Goal: Connect with others: Connect with others

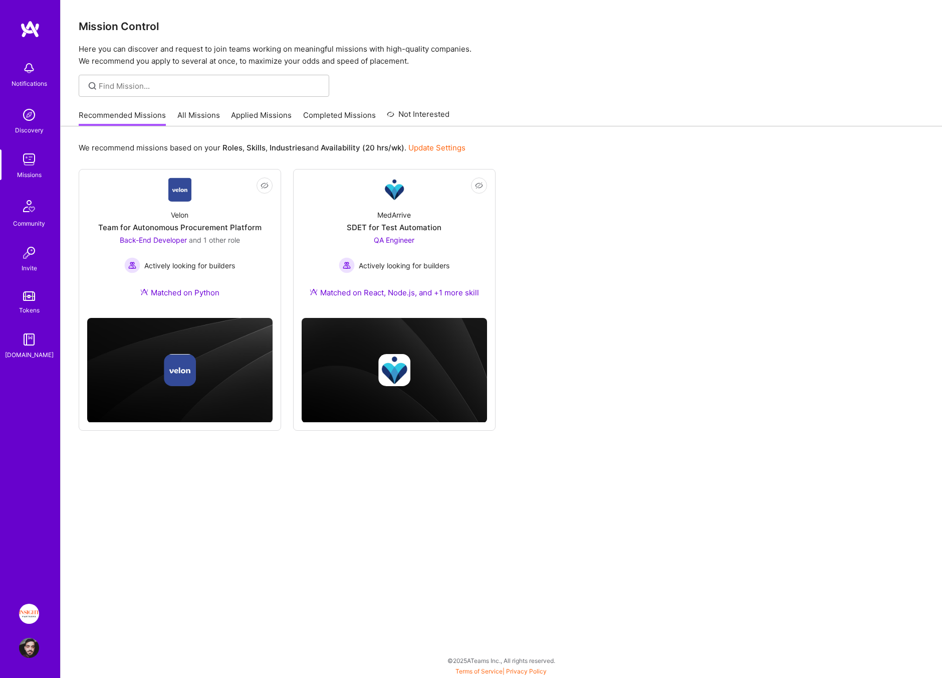
click at [32, 125] on div "Discovery" at bounding box center [29, 130] width 29 height 11
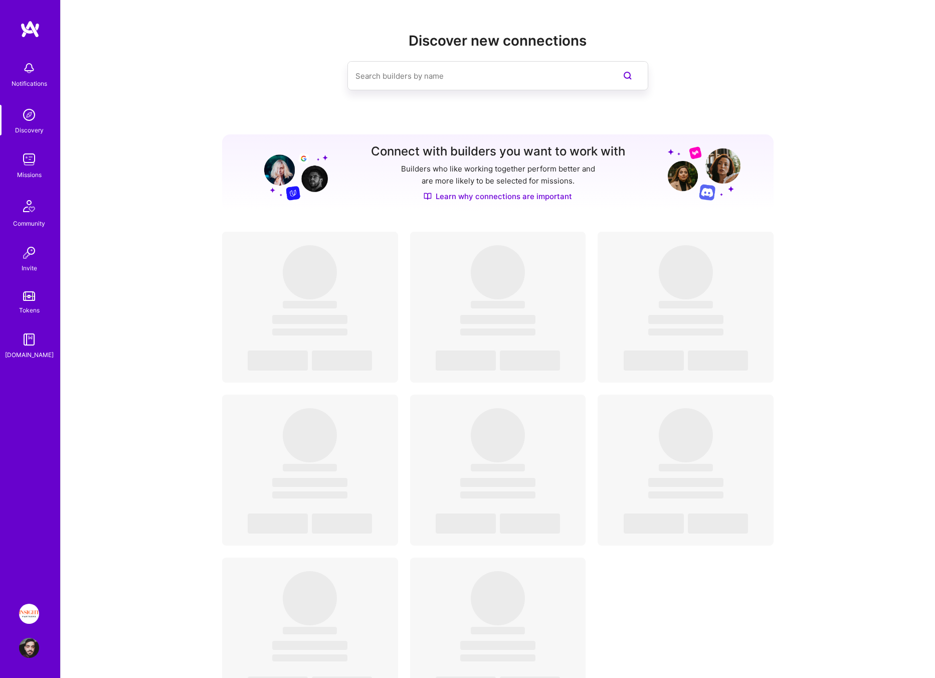
click at [470, 77] on input at bounding box center [477, 76] width 245 height 26
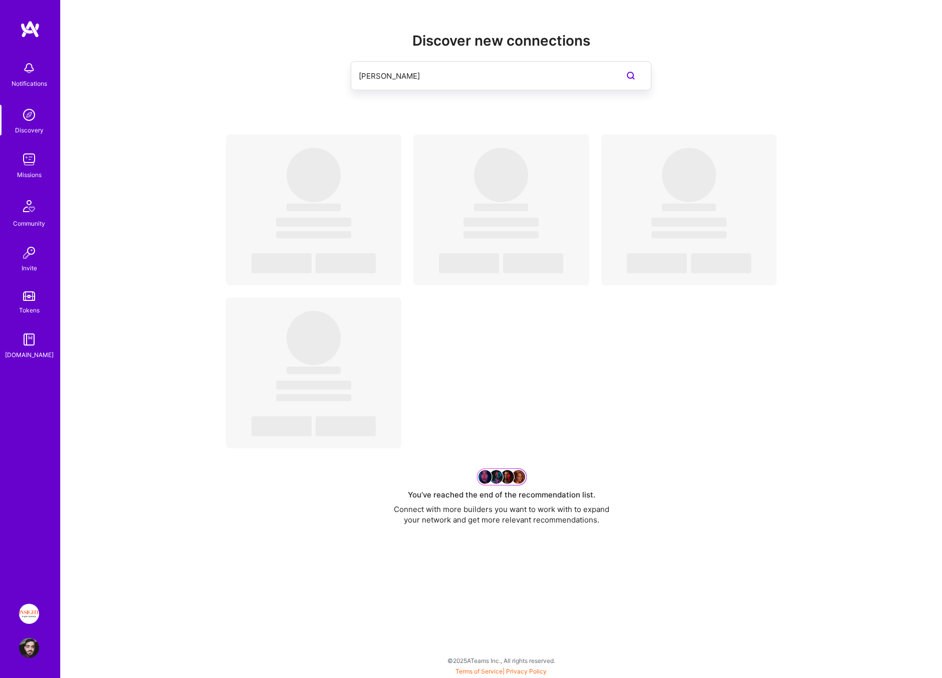
click at [378, 76] on input "[PERSON_NAME]" at bounding box center [481, 76] width 245 height 26
click at [411, 78] on input "[PERSON_NAME]" at bounding box center [481, 76] width 245 height 26
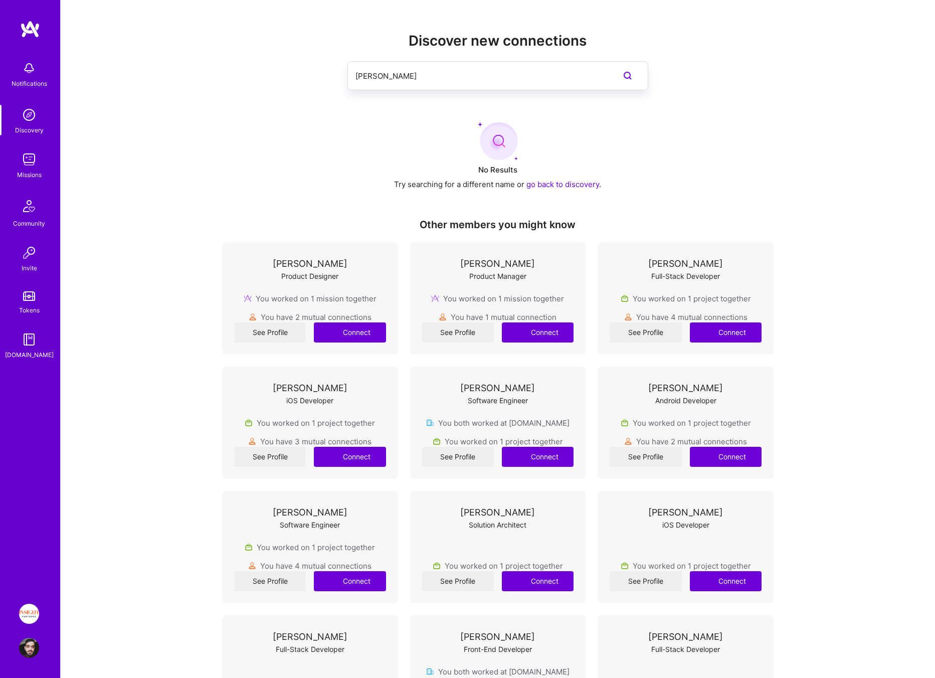
type input "[PERSON_NAME]"
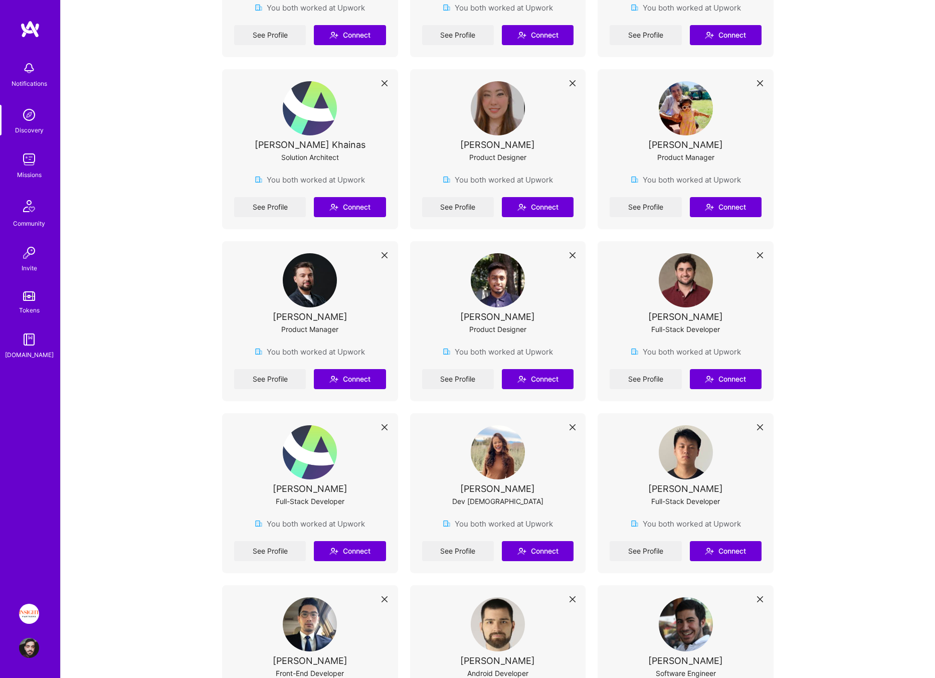
scroll to position [2526, 0]
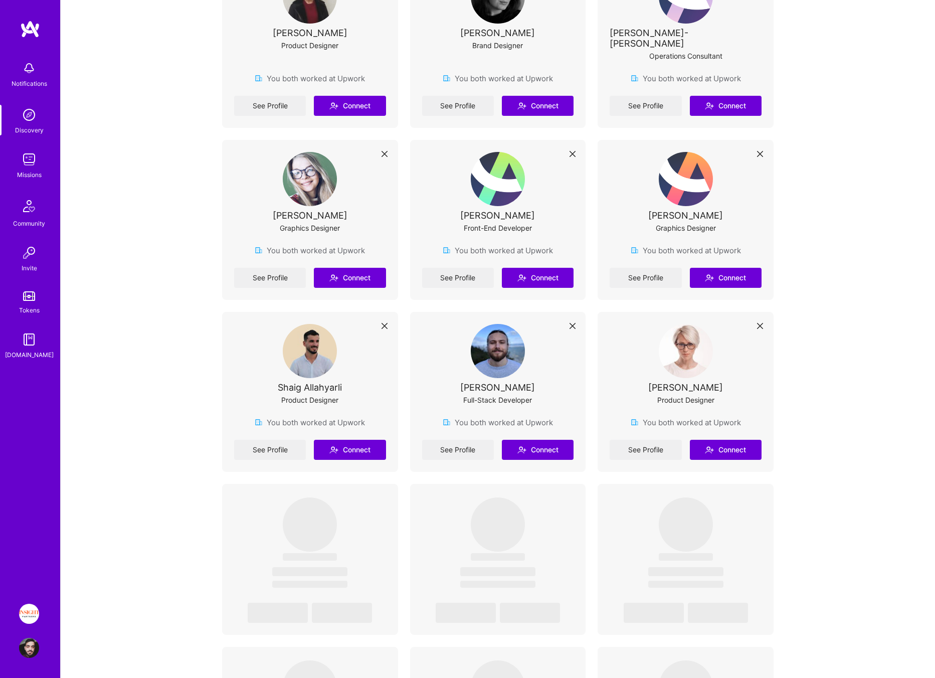
scroll to position [3319, 0]
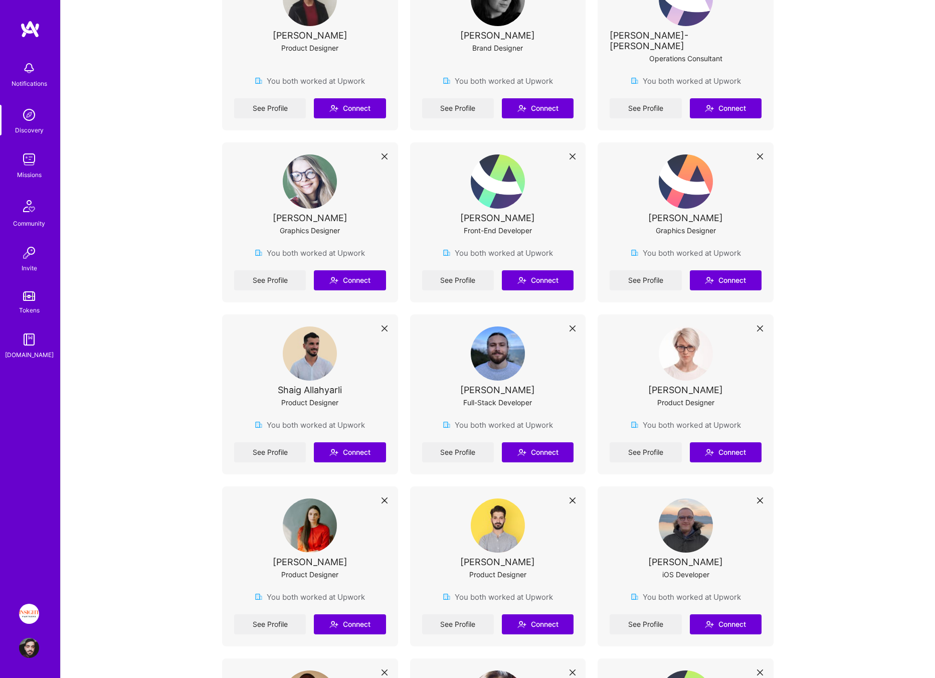
drag, startPoint x: 635, startPoint y: 357, endPoint x: 762, endPoint y: 360, distance: 127.4
click at [762, 360] on div "[PERSON_NAME] Product Designer You both worked at Upwork See Profile Connect" at bounding box center [685, 394] width 176 height 160
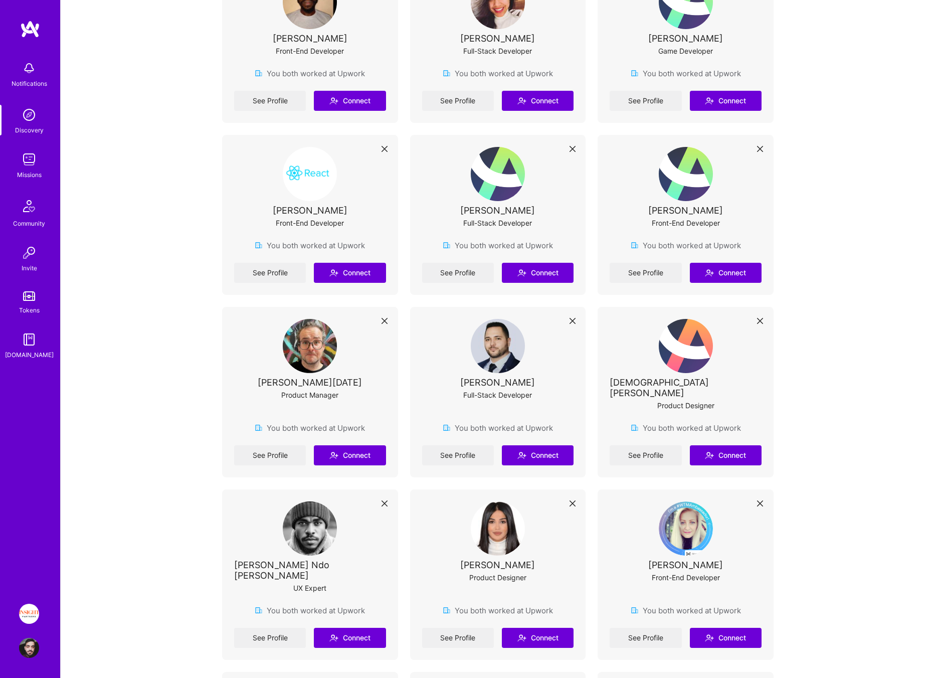
scroll to position [4018, 0]
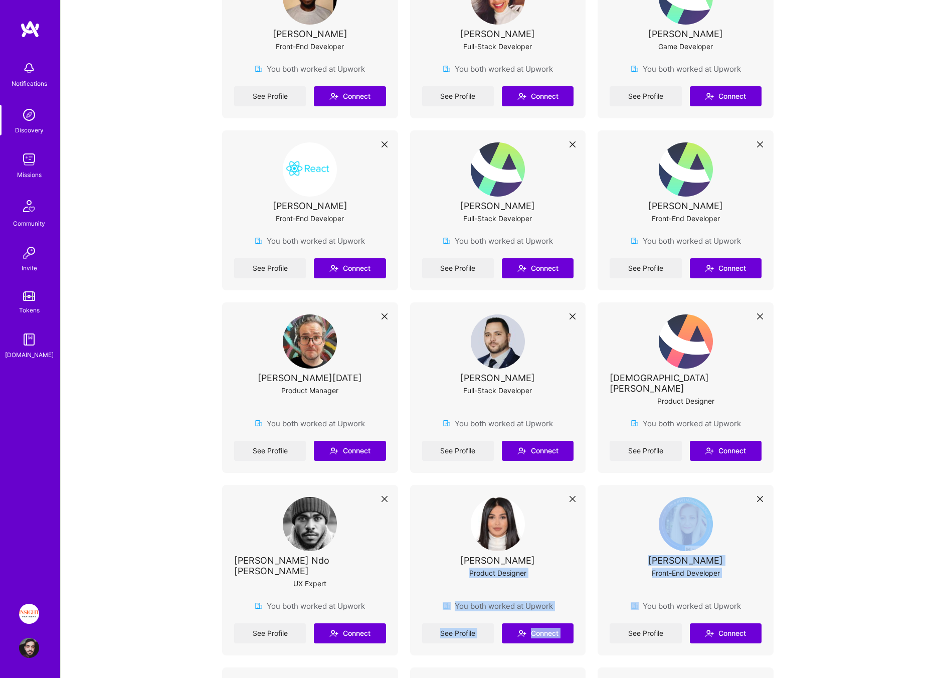
drag, startPoint x: 504, startPoint y: 541, endPoint x: 635, endPoint y: 553, distance: 131.4
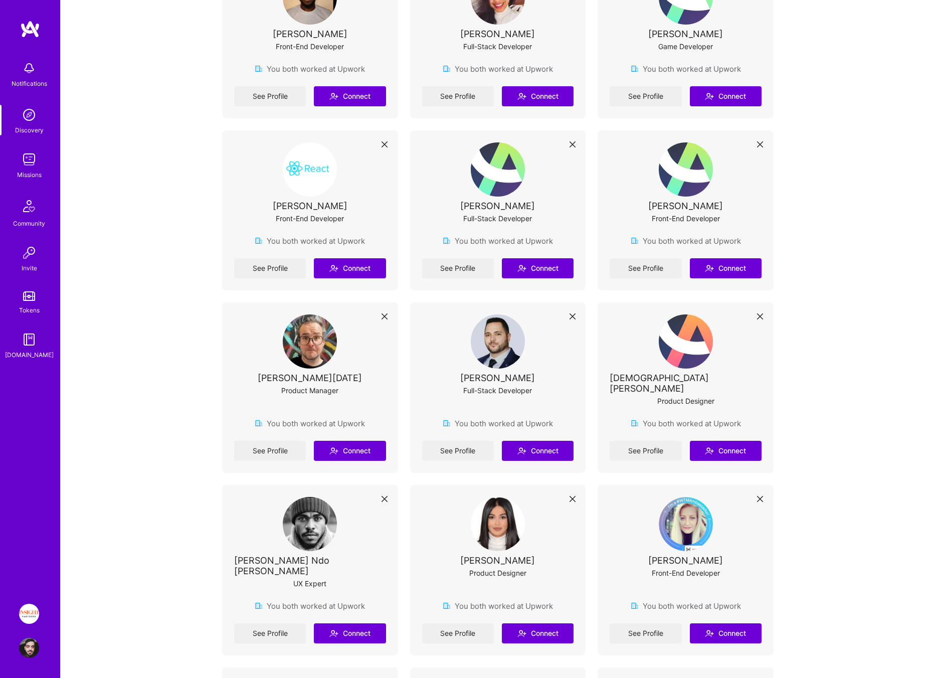
click at [557, 529] on div "Tatevik Anoyan Product Designer" at bounding box center [498, 543] width 152 height 93
drag, startPoint x: 683, startPoint y: 524, endPoint x: 641, endPoint y: 526, distance: 42.6
click at [643, 526] on div "[PERSON_NAME] Front-End Developer" at bounding box center [686, 543] width 152 height 93
click at [639, 526] on div "[PERSON_NAME] Front-End Developer" at bounding box center [686, 543] width 152 height 93
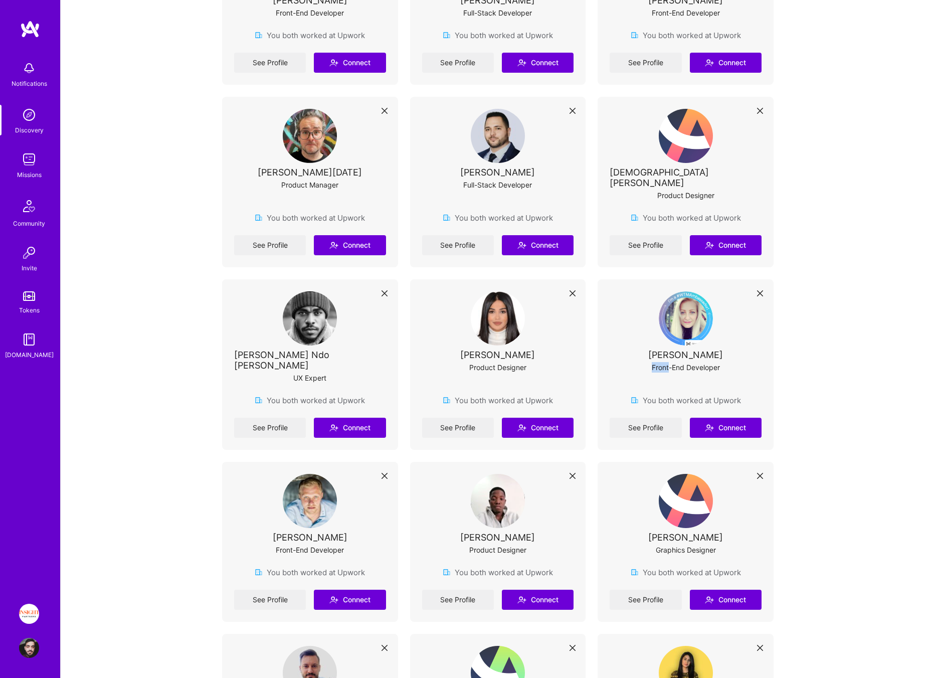
scroll to position [4235, 0]
